Goal: Transaction & Acquisition: Purchase product/service

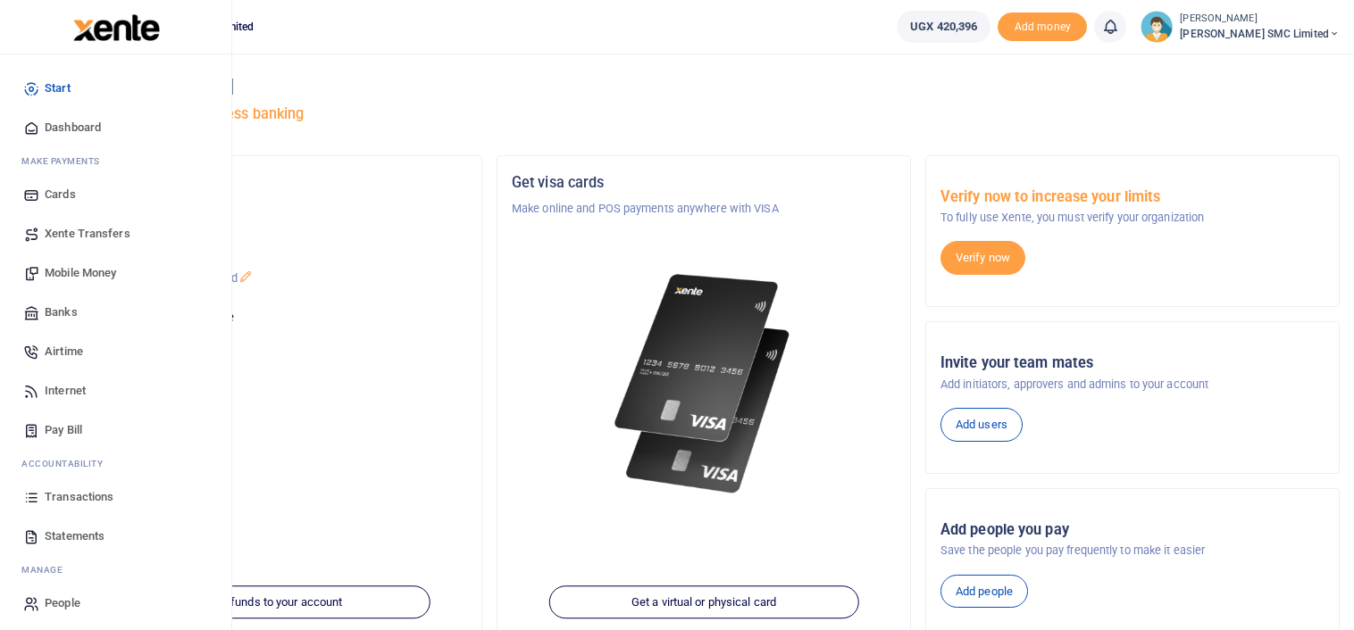
click at [68, 486] on link "Transactions" at bounding box center [115, 497] width 203 height 39
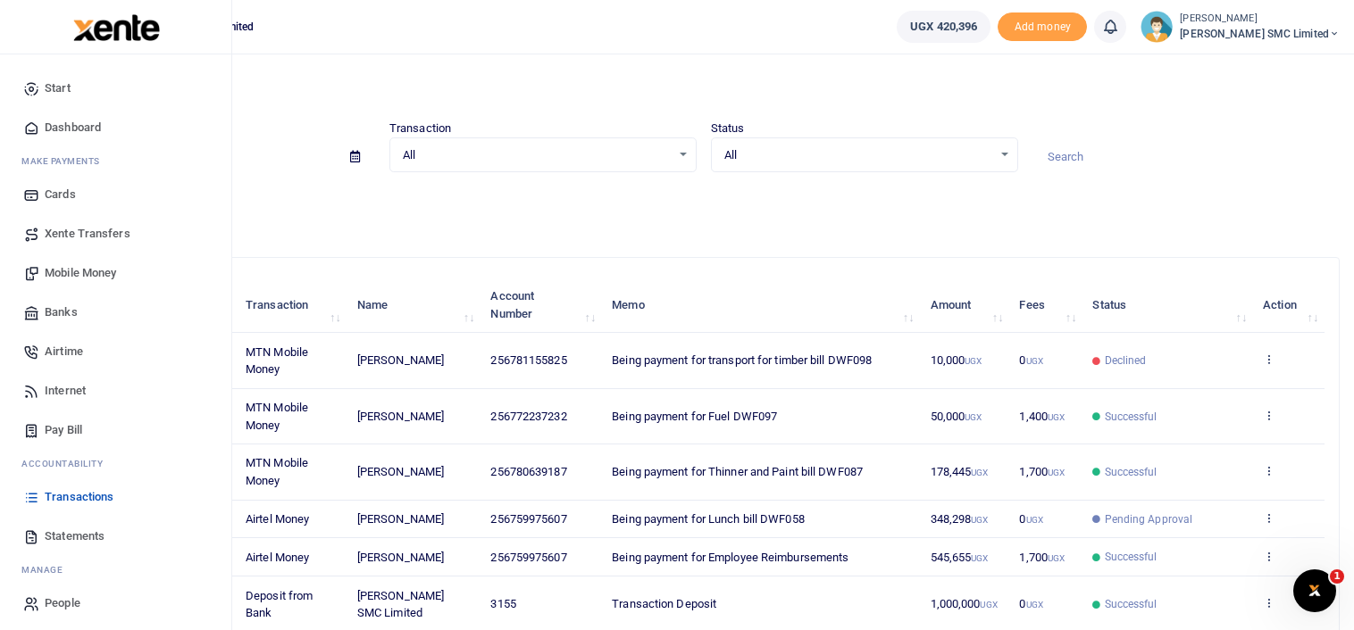
click at [84, 274] on span "Mobile Money" at bounding box center [80, 273] width 71 height 18
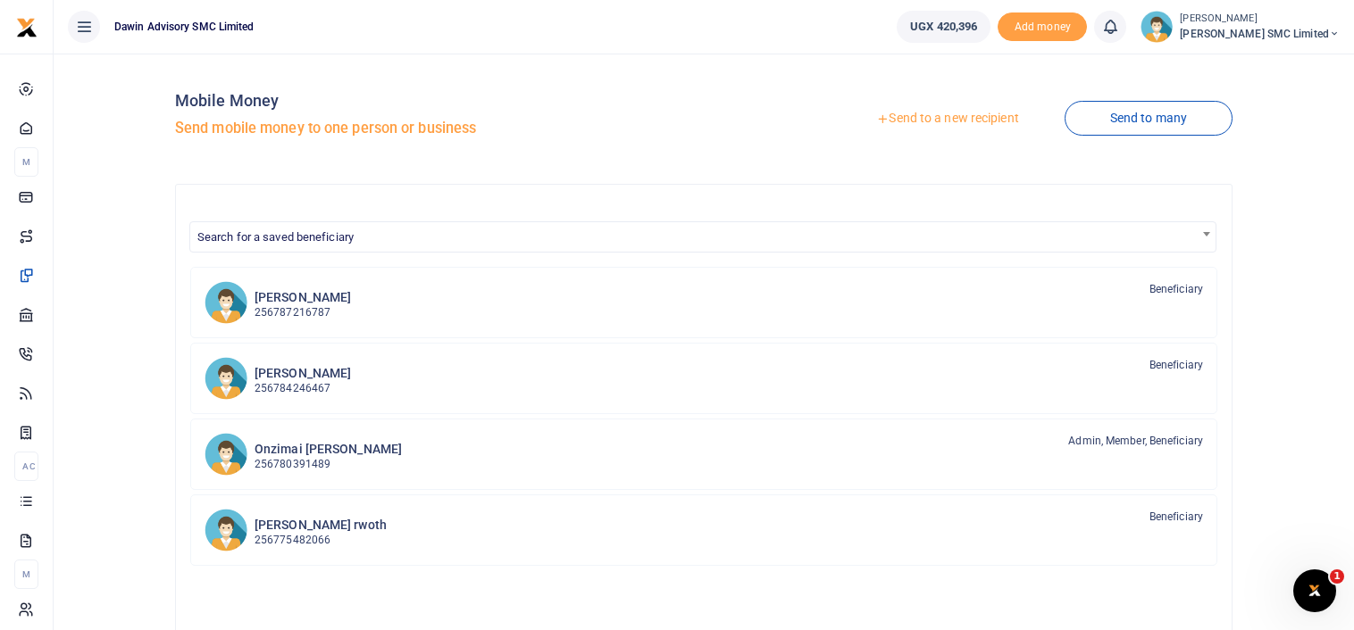
click at [918, 113] on link "Send to a new recipient" at bounding box center [947, 119] width 233 height 32
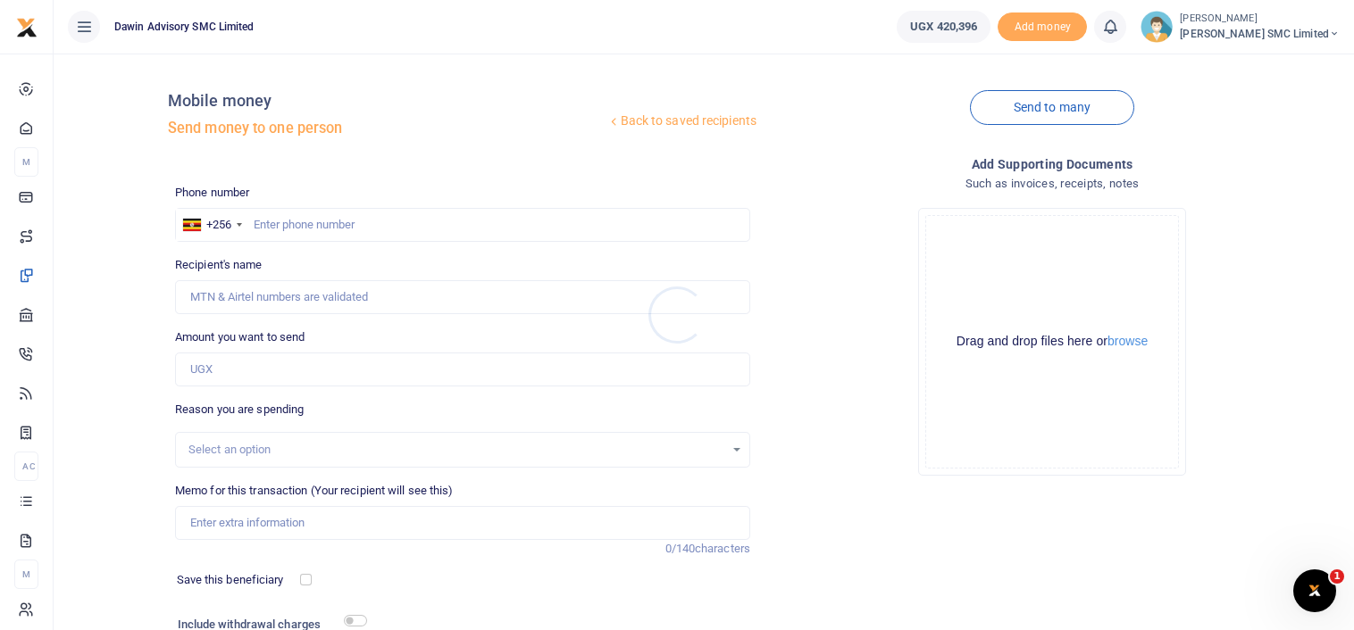
click at [304, 224] on div at bounding box center [677, 315] width 1354 height 630
click at [276, 231] on input "text" at bounding box center [462, 225] width 575 height 34
type input "772237232"
type input "[PERSON_NAME]"
type input "772237232"
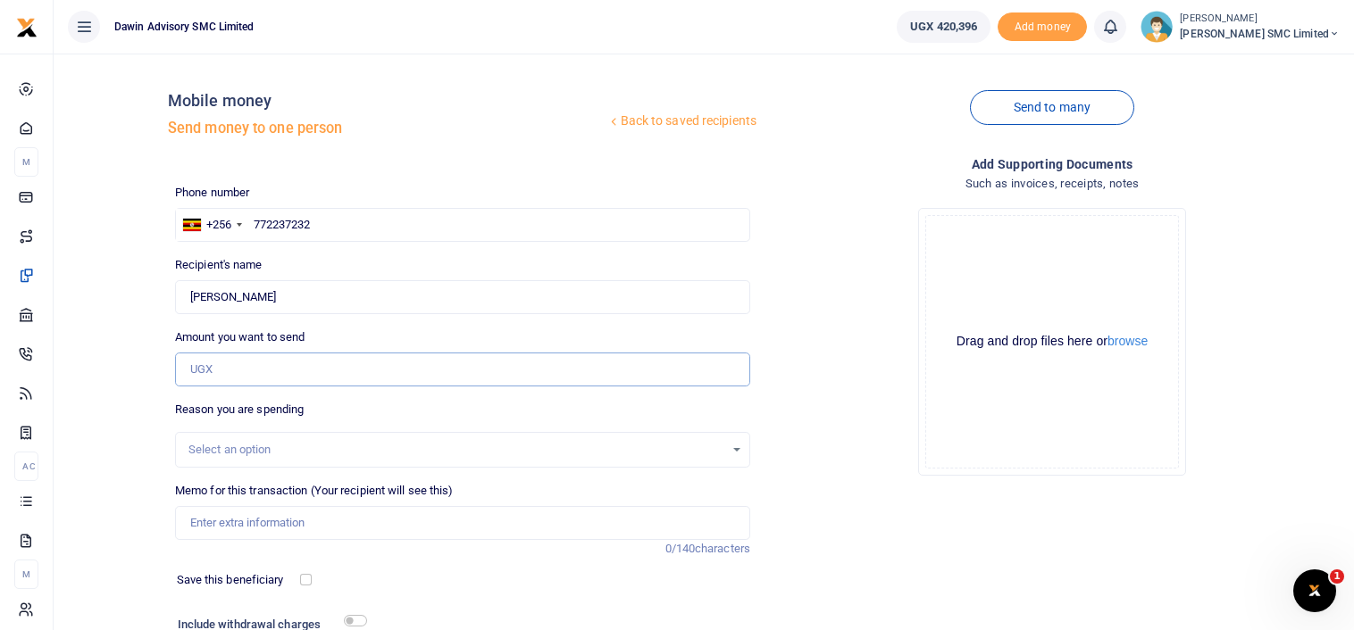
click at [239, 373] on input "Amount you want to send" at bounding box center [462, 370] width 575 height 34
type input "30,000"
click at [798, 446] on div "Drop your files here Drag and drop files here or browse Powered by Uppy" at bounding box center [1051, 342] width 575 height 296
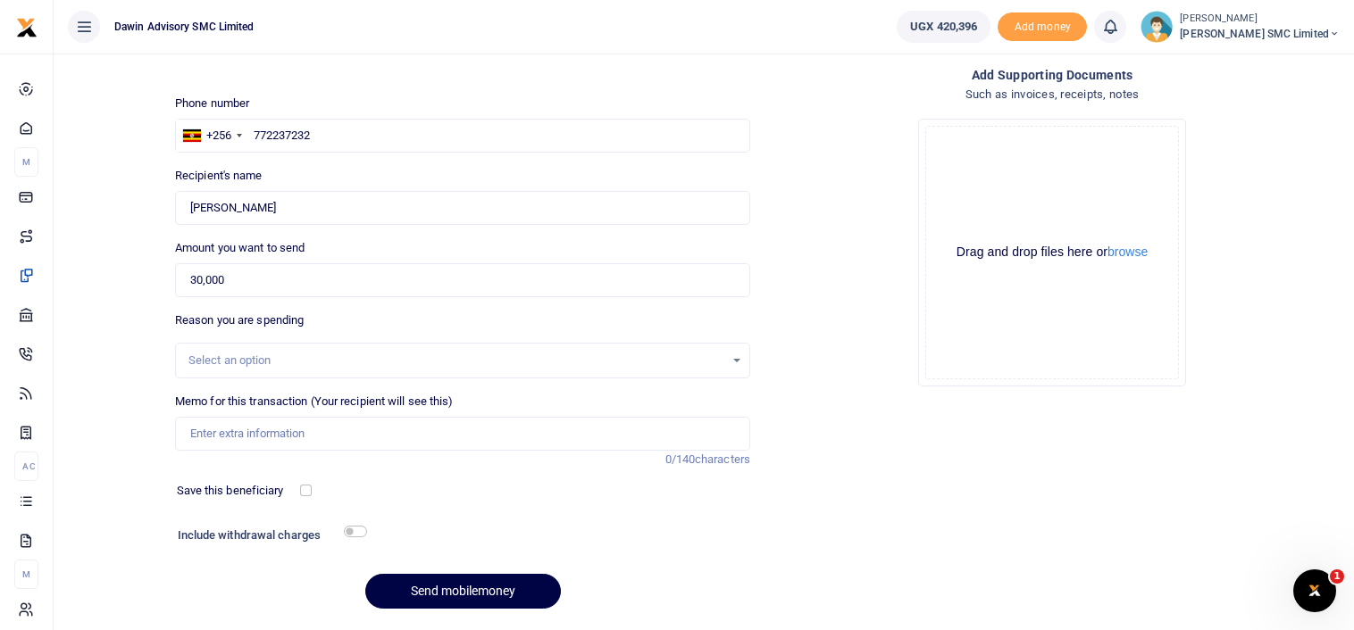
scroll to position [143, 0]
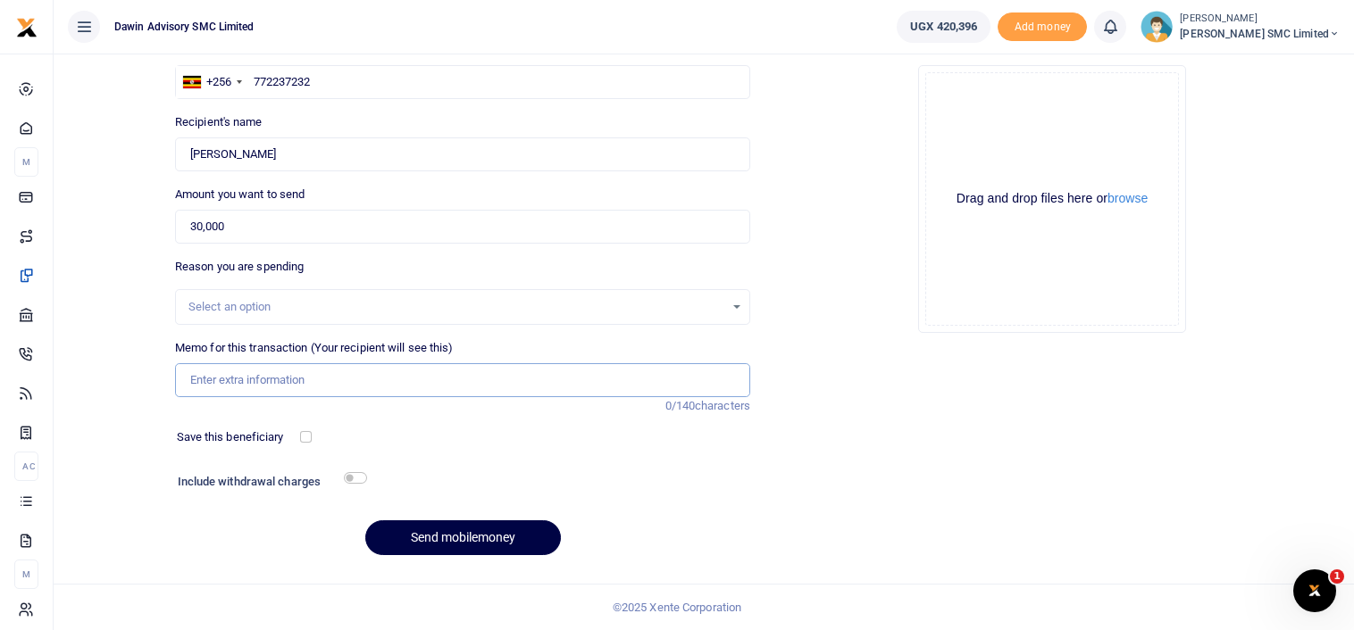
click at [267, 381] on input "Memo for this transaction (Your recipient will see this)" at bounding box center [462, 380] width 575 height 34
click at [436, 380] on input "Being payment for August salary bill DWF054" at bounding box center [462, 380] width 575 height 34
type input "Being payment for purchase of foam cleaner bill DWF101"
click at [357, 470] on div "Include withdrawal charges" at bounding box center [269, 484] width 196 height 29
click at [354, 480] on input "checkbox" at bounding box center [355, 478] width 23 height 12
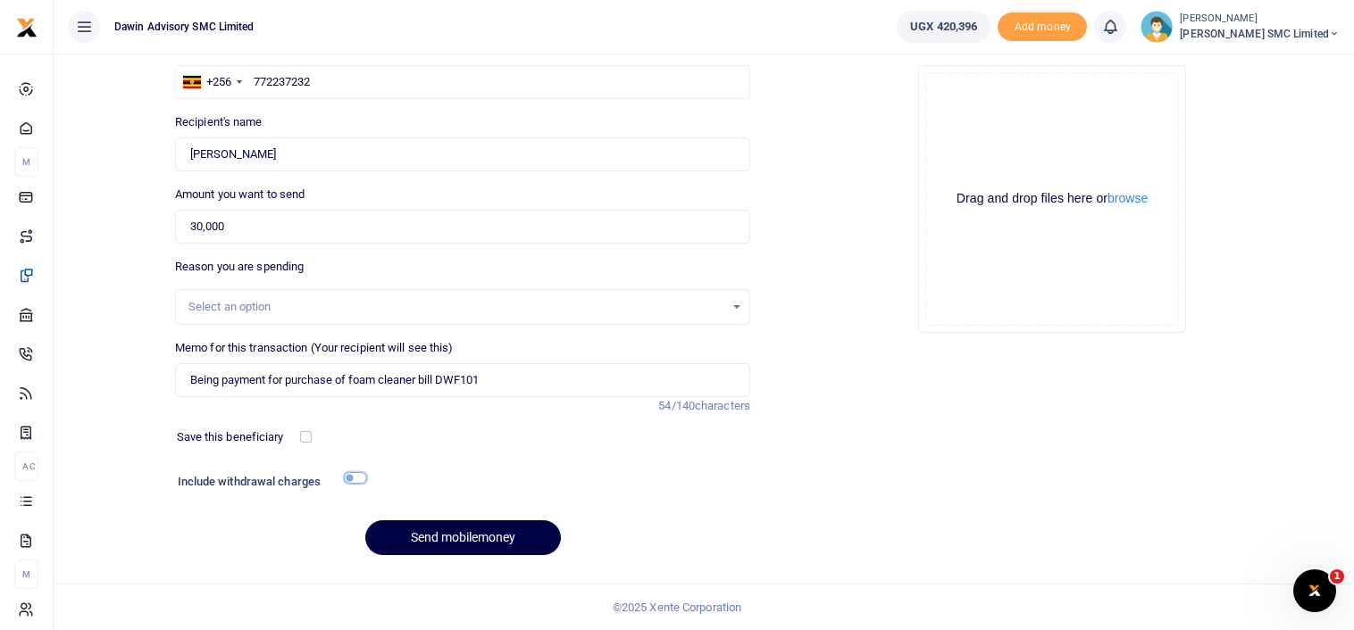
checkbox input "true"
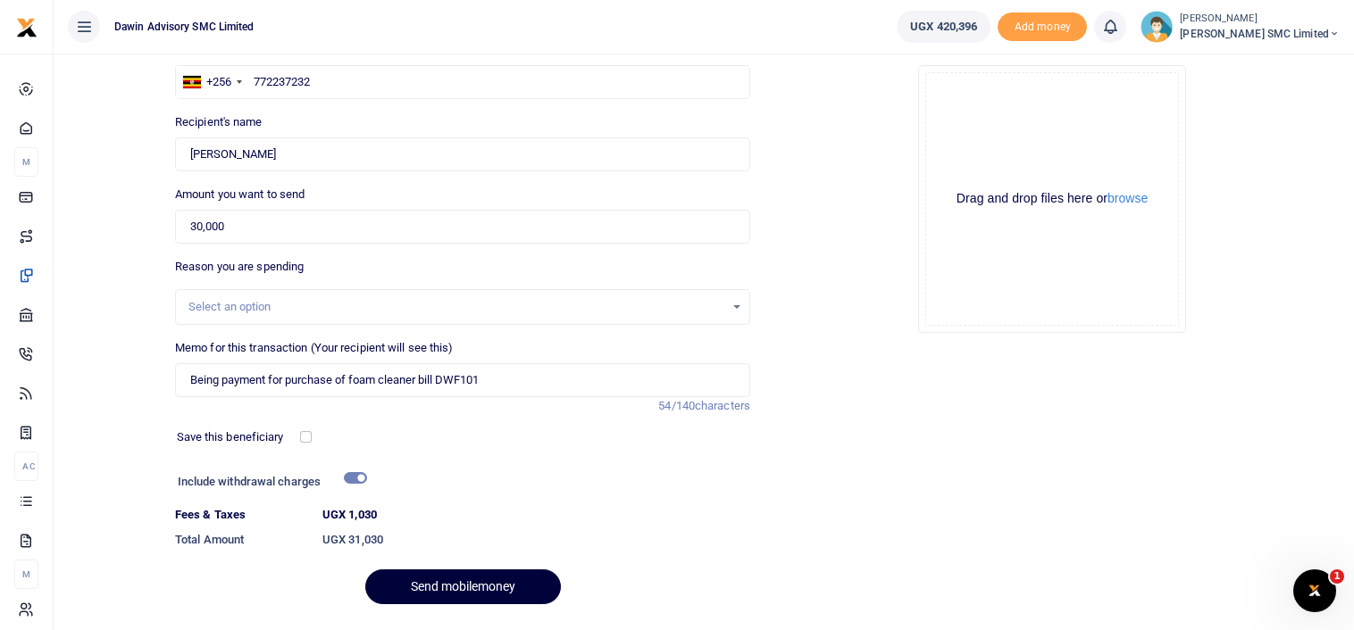
click at [432, 582] on button "Send mobilemoney" at bounding box center [463, 587] width 196 height 35
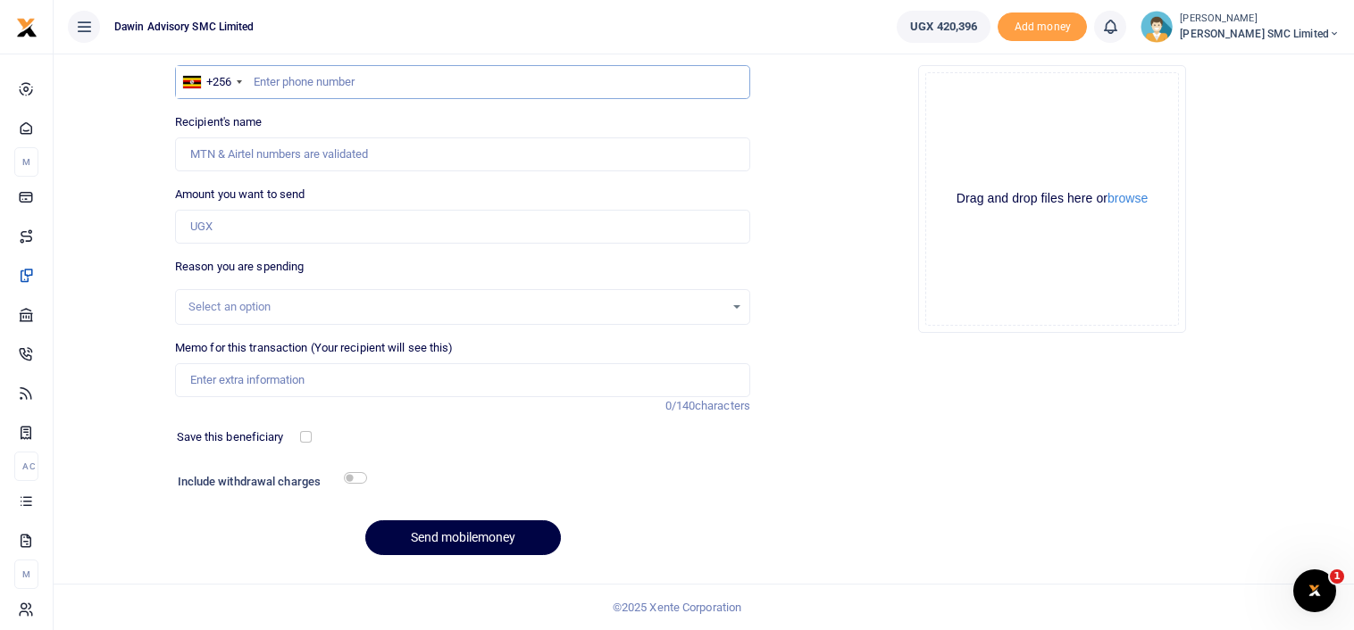
click at [271, 79] on input "text" at bounding box center [462, 82] width 575 height 34
type input "772237232"
type input "Gloria Kisakye"
type input "772237232"
click at [227, 221] on input "Amount you want to send" at bounding box center [462, 227] width 575 height 34
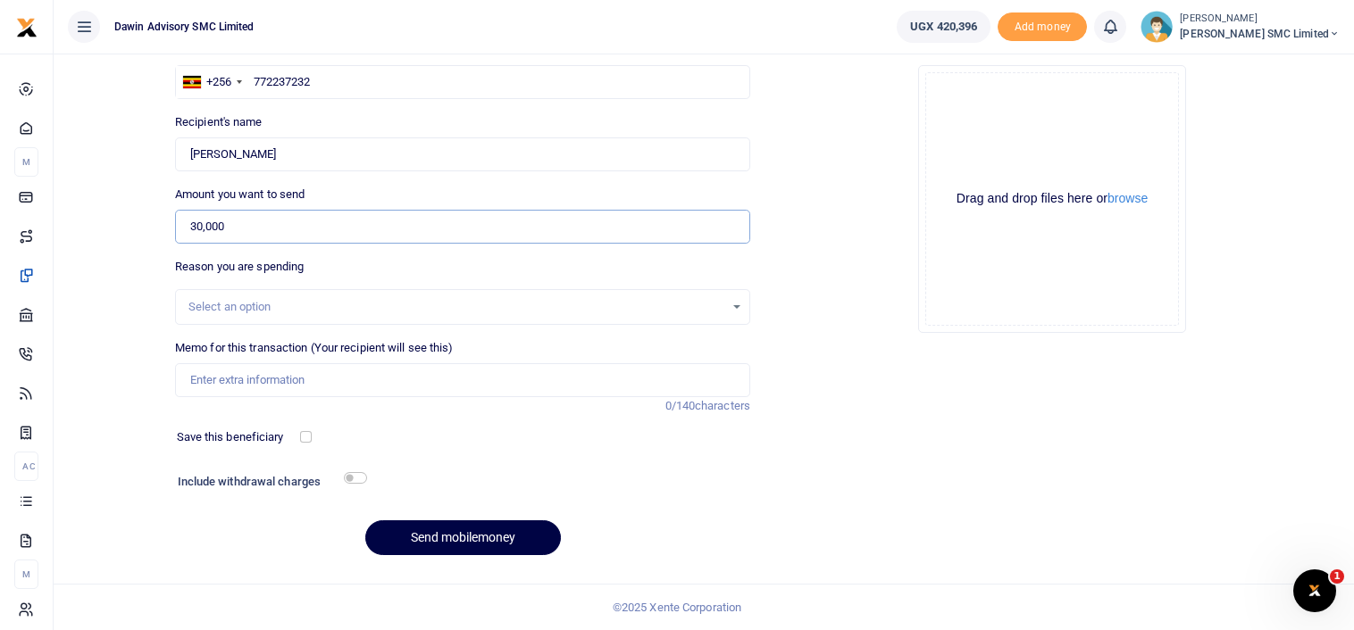
type input "30,000"
click at [224, 391] on input "Memo for this transaction (Your recipient will see this)" at bounding box center [462, 380] width 575 height 34
type input "Being payment for liquid soap bill DWF102"
click at [357, 484] on h6 "Include withdrawal charges" at bounding box center [268, 482] width 181 height 14
click at [357, 480] on input "checkbox" at bounding box center [355, 478] width 23 height 12
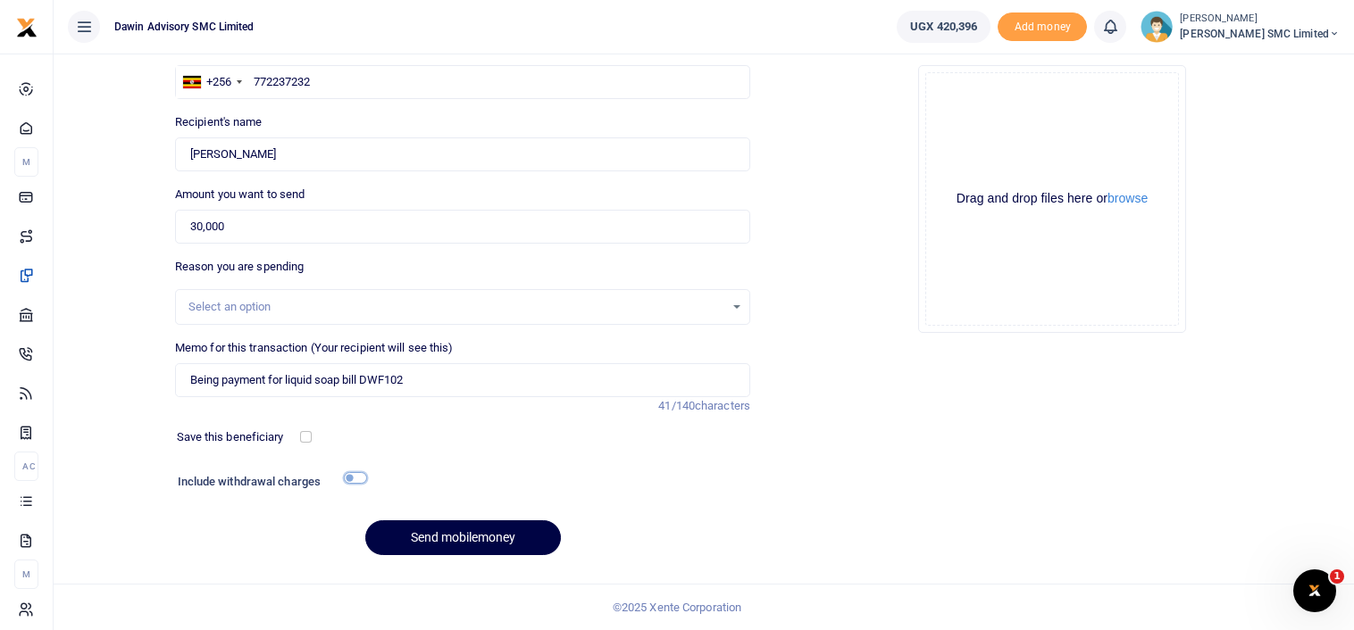
checkbox input "true"
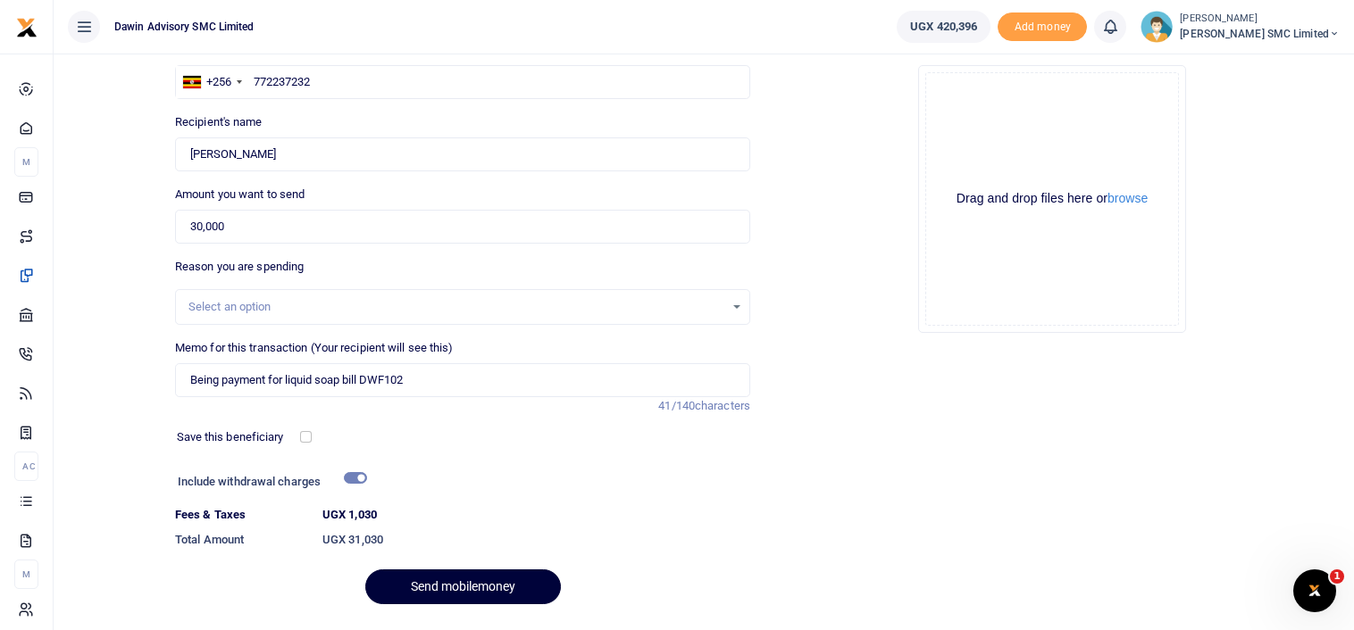
click at [437, 580] on button "Send mobilemoney" at bounding box center [463, 587] width 196 height 35
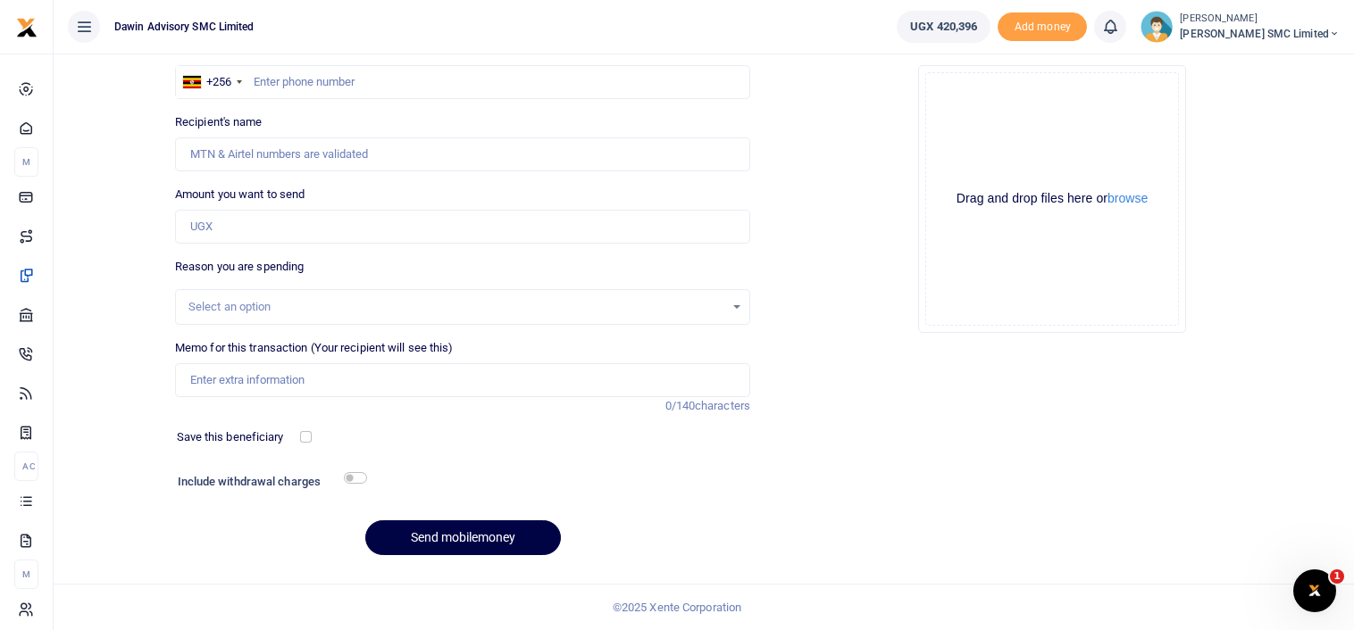
drag, startPoint x: 0, startPoint y: 0, endPoint x: 437, endPoint y: 580, distance: 726.4
click at [437, 580] on div "Back to saved recipients Mobile money Send money to one person Send to many Pho…" at bounding box center [704, 271] width 1300 height 720
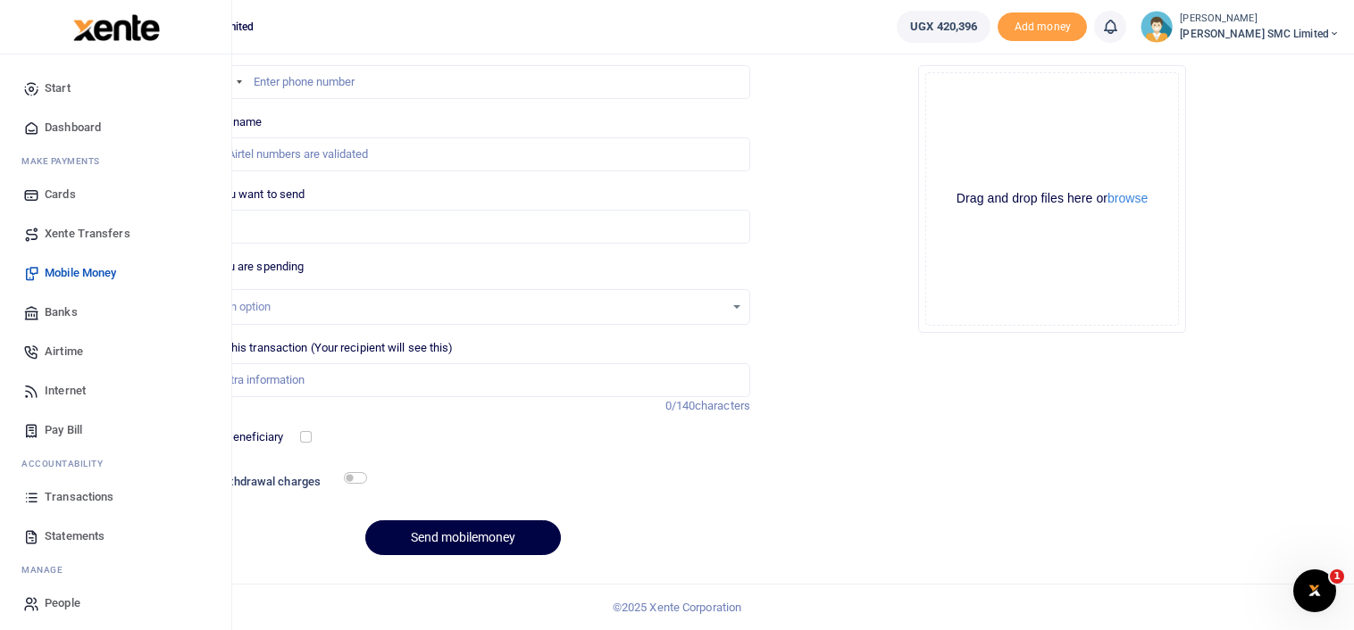
click at [46, 495] on span "Transactions" at bounding box center [79, 497] width 69 height 18
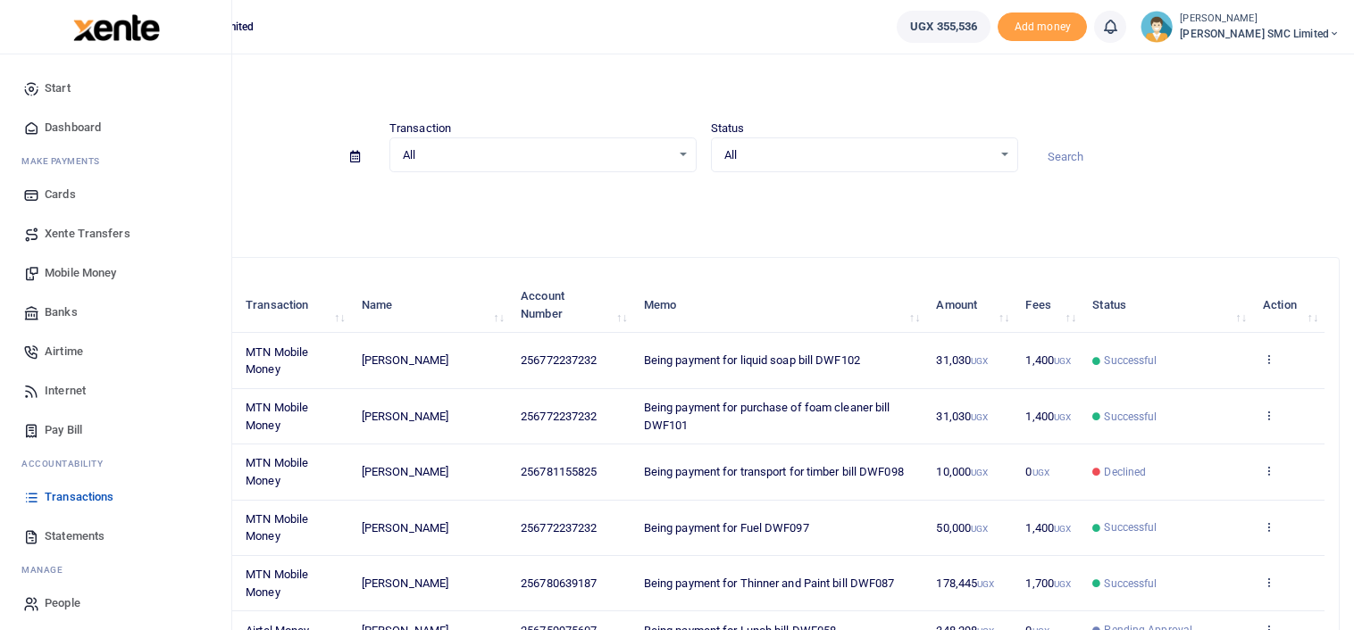
click at [97, 264] on span "Mobile Money" at bounding box center [80, 273] width 71 height 18
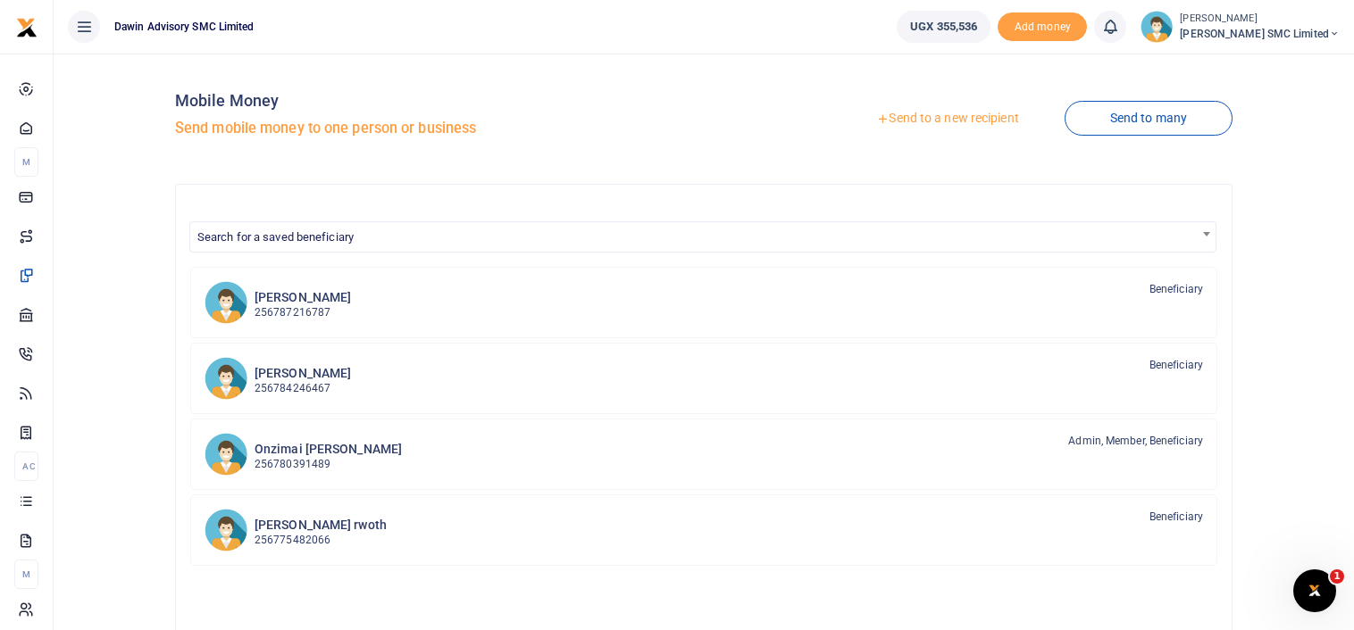
click at [749, 128] on div "Send to a new recipient Send to many" at bounding box center [972, 119] width 536 height 102
click at [704, 103] on div "Send to a new recipient Send to many" at bounding box center [972, 119] width 536 height 102
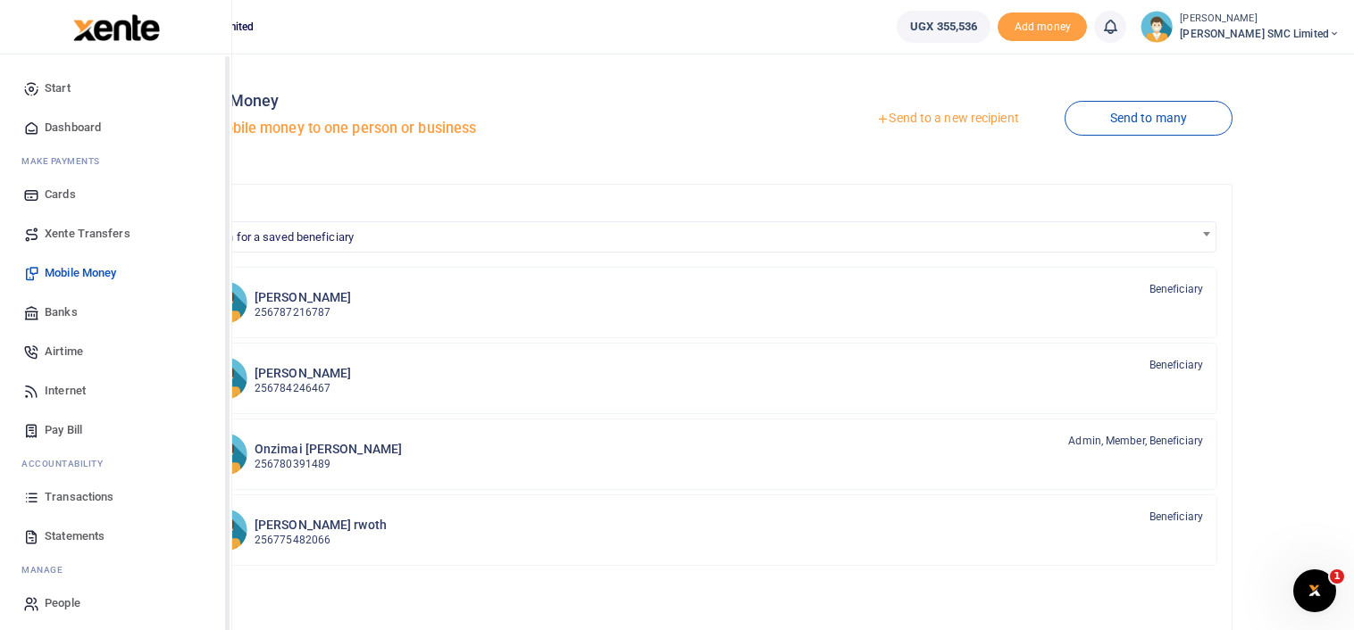
click at [86, 494] on span "Transactions" at bounding box center [79, 497] width 69 height 18
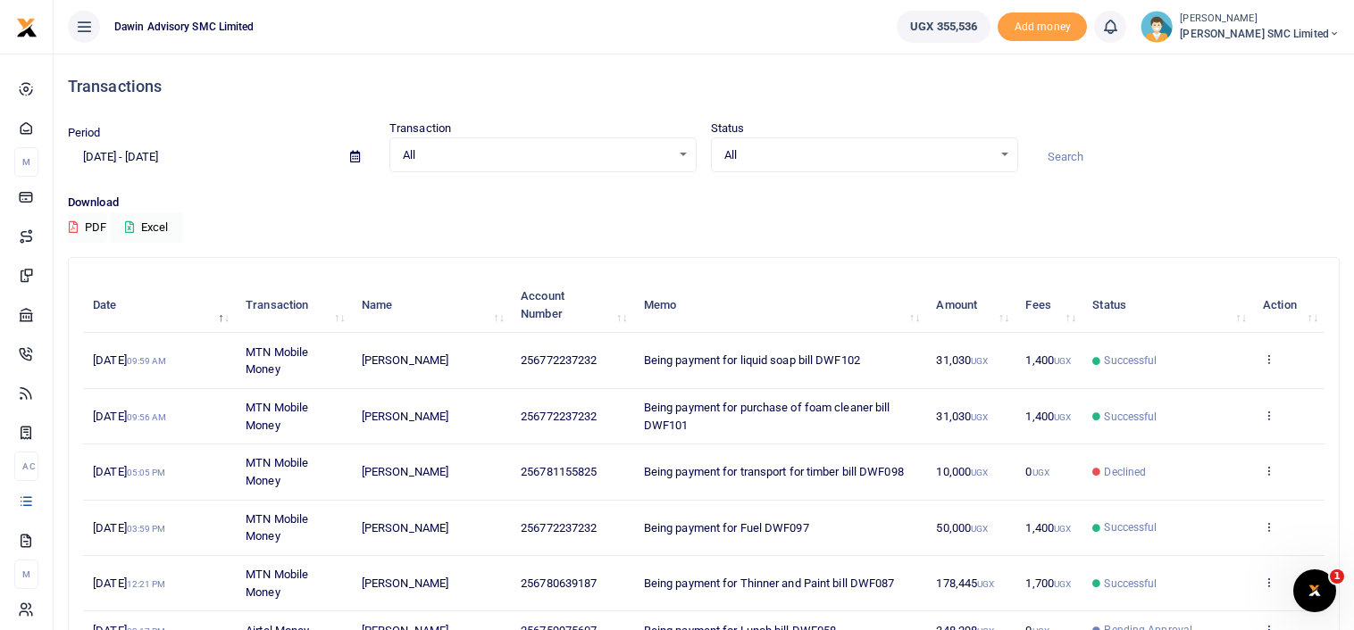
click at [864, 471] on span "Being payment for transport for timber bill DWF098" at bounding box center [774, 471] width 260 height 13
click at [1261, 349] on td "View details Send again" at bounding box center [1288, 360] width 71 height 55
click at [1263, 360] on icon at bounding box center [1269, 359] width 12 height 13
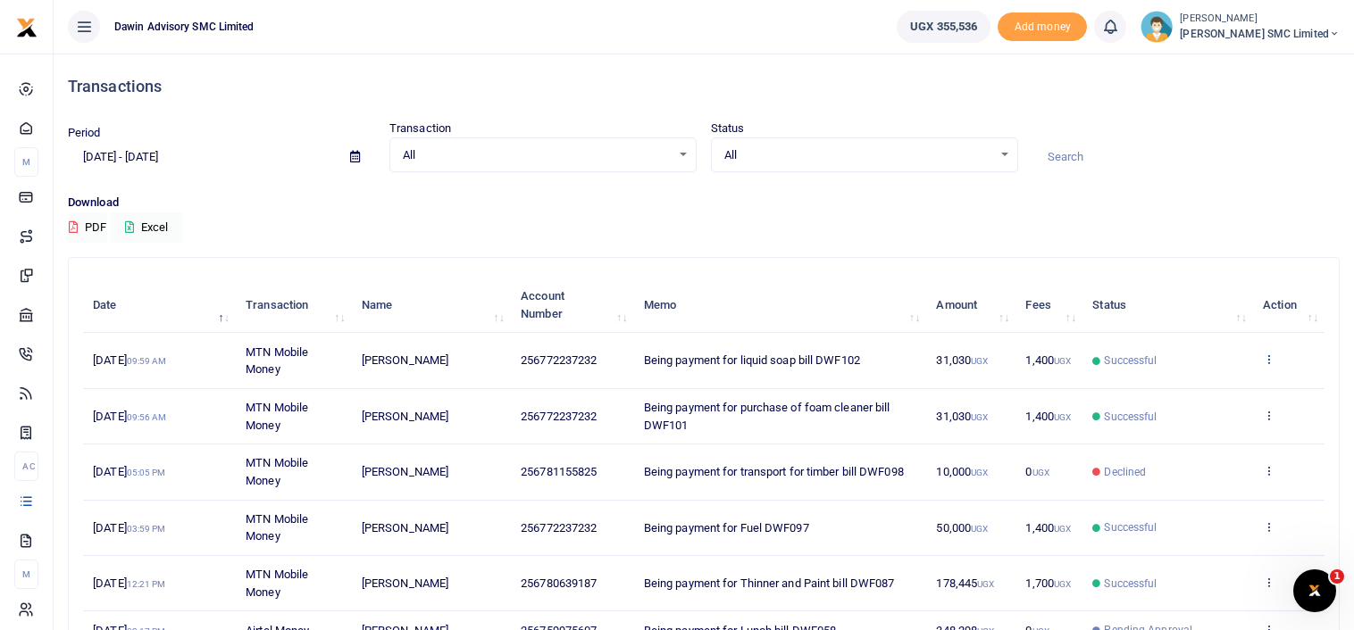
click at [1263, 360] on icon at bounding box center [1269, 359] width 12 height 13
click at [1181, 384] on link "View details" at bounding box center [1202, 389] width 141 height 25
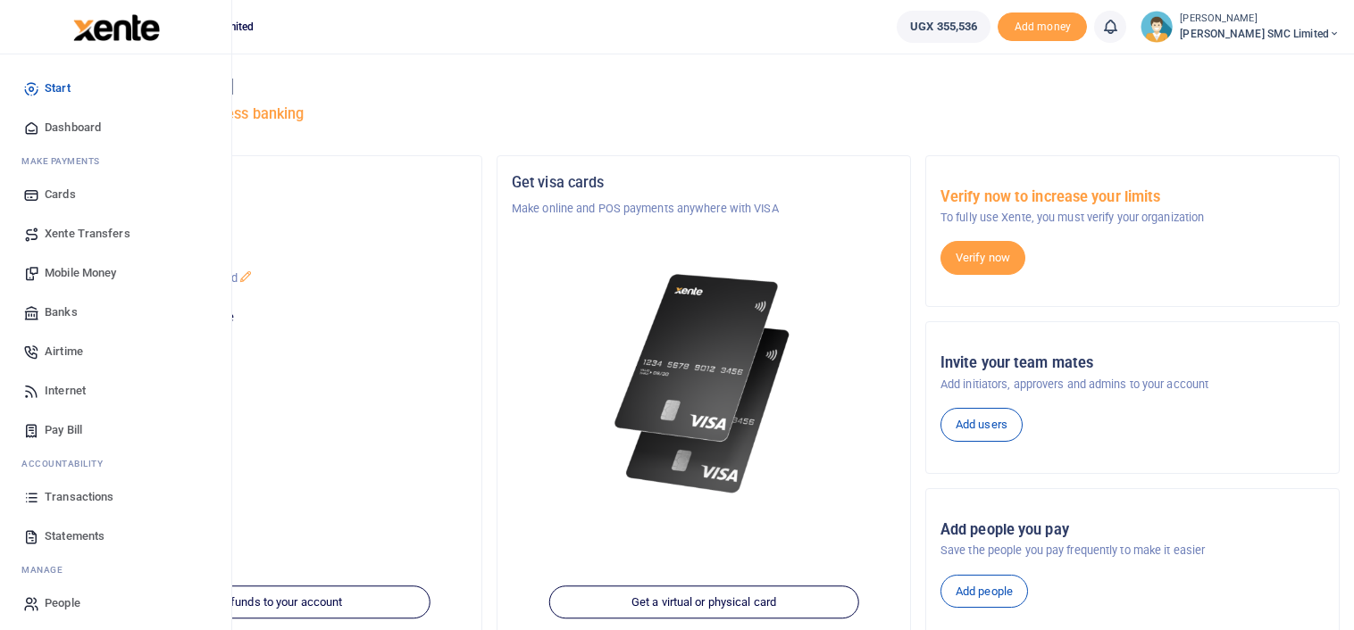
click at [75, 492] on span "Transactions" at bounding box center [79, 497] width 69 height 18
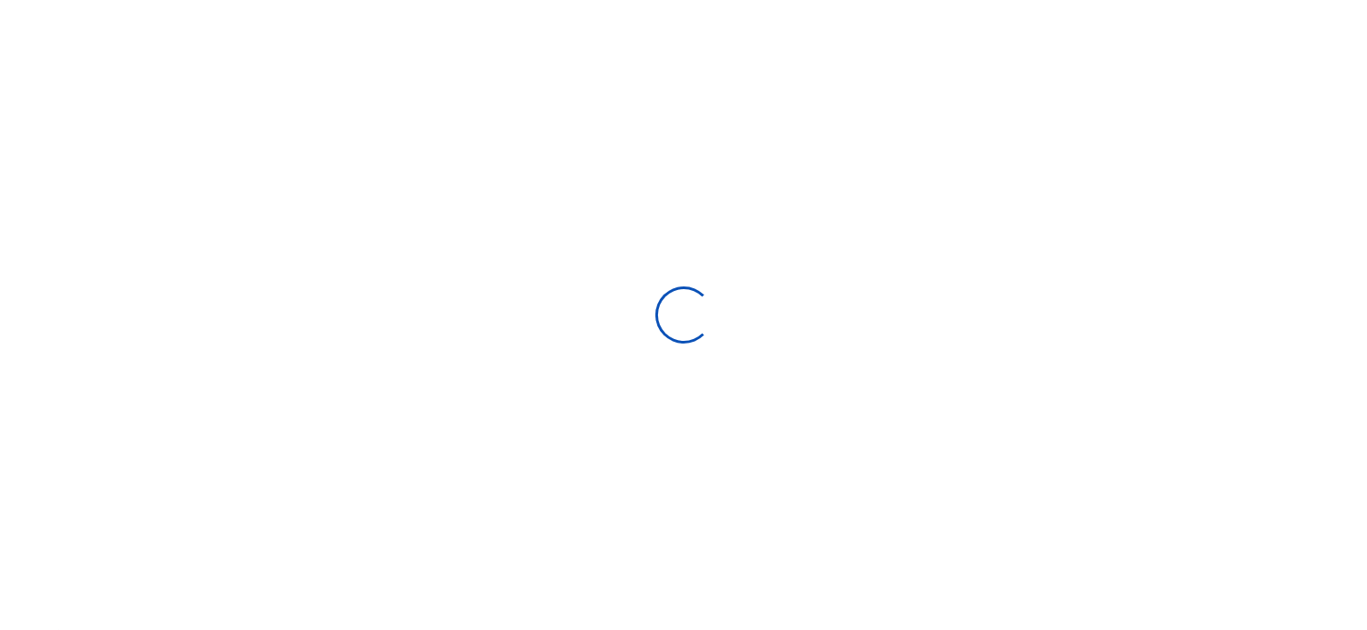
select select
type input "08/20/2025 - 09/18/2025"
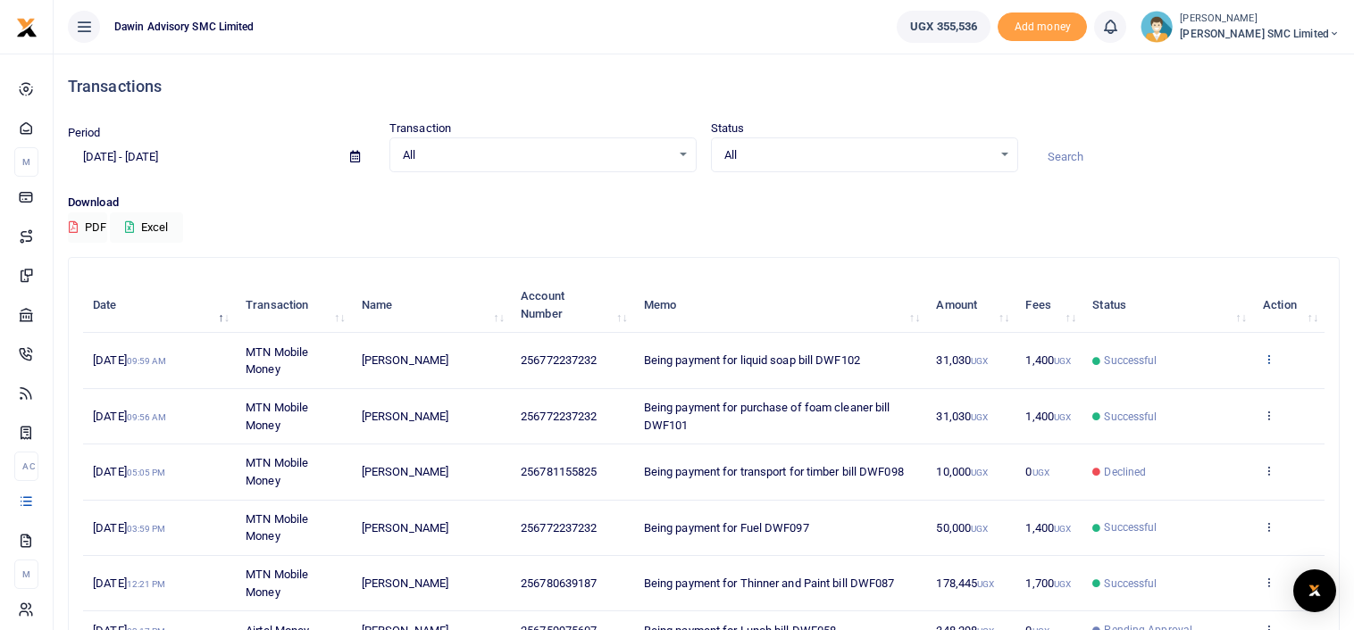
click at [1271, 365] on link at bounding box center [1269, 360] width 12 height 13
click at [1216, 374] on div "View details Send again" at bounding box center [1202, 409] width 143 height 80
click at [1265, 353] on icon at bounding box center [1269, 359] width 12 height 13
click at [1155, 377] on link "View details" at bounding box center [1202, 389] width 141 height 25
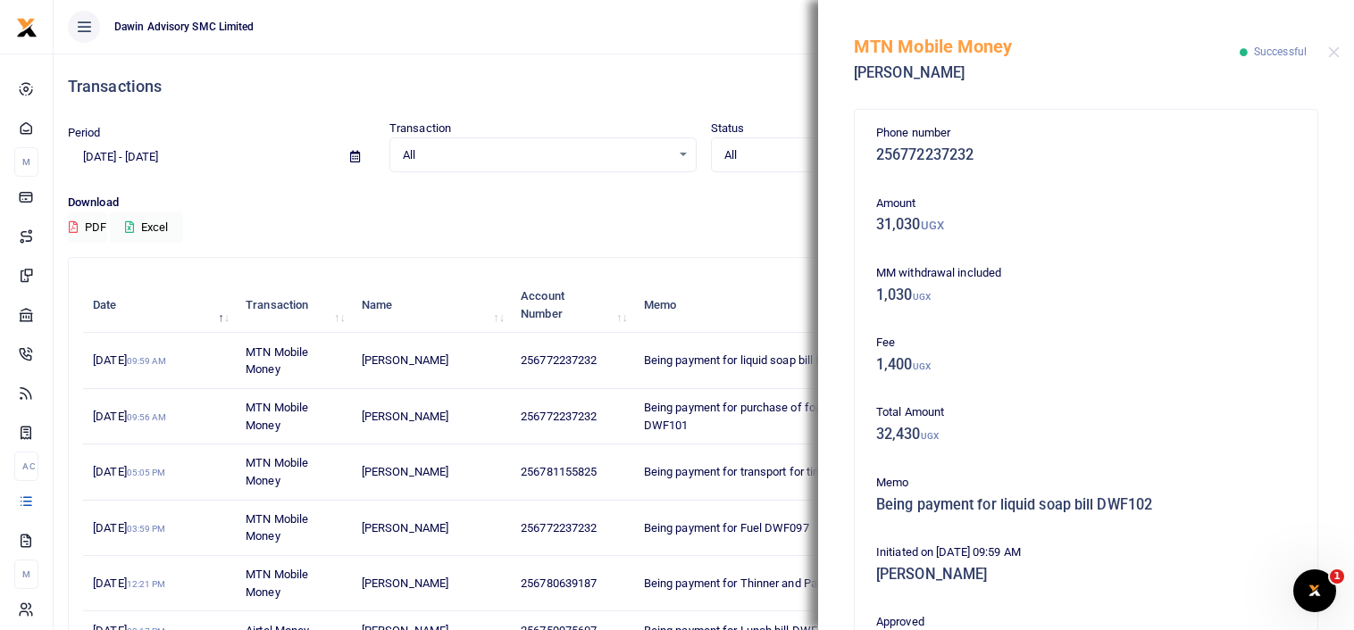
click at [609, 363] on td "256772237232" at bounding box center [572, 360] width 123 height 55
click at [1329, 54] on button "Close" at bounding box center [1334, 52] width 12 height 12
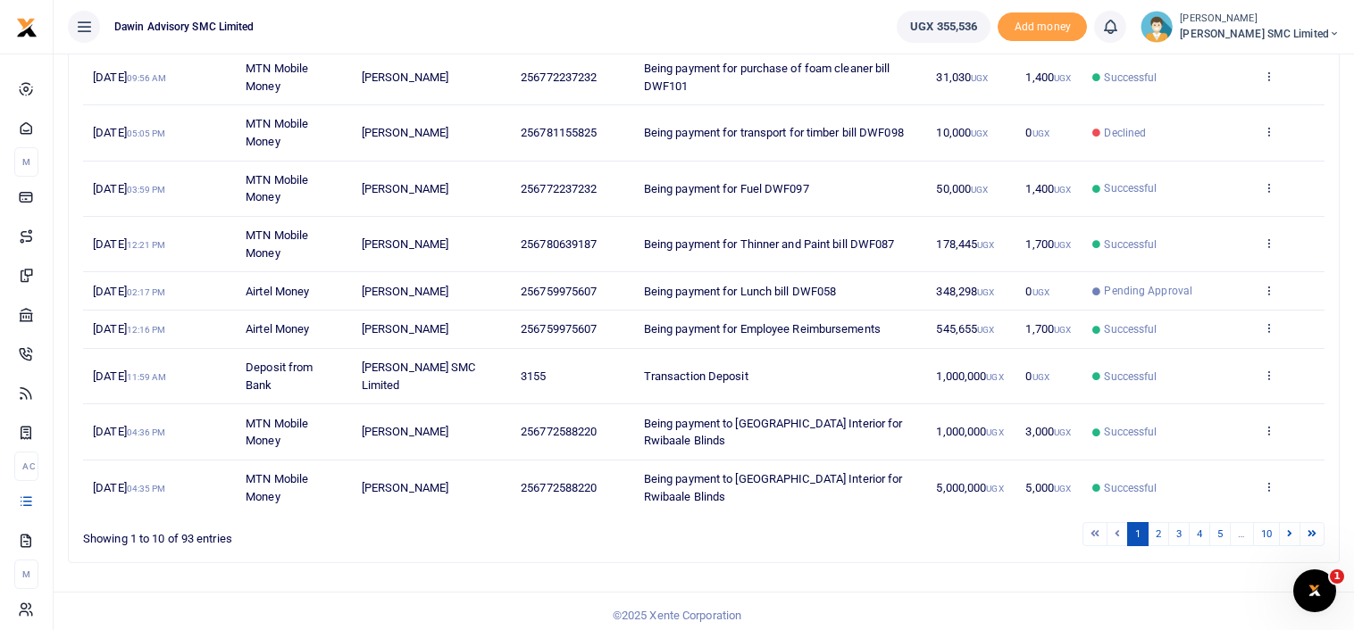
scroll to position [345, 0]
